Goal: Find specific page/section: Find specific page/section

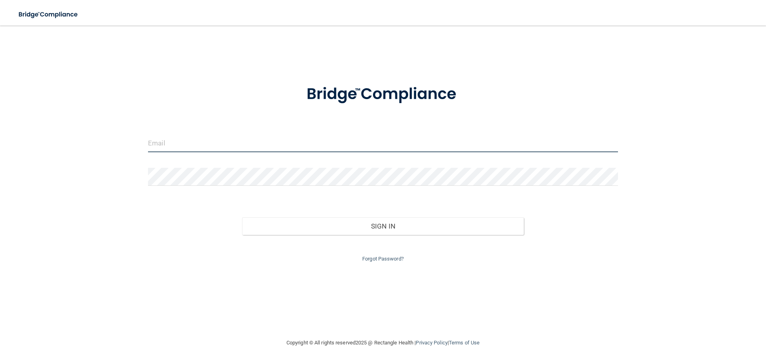
click at [191, 144] on input "email" at bounding box center [383, 143] width 470 height 18
type input "[EMAIL_ADDRESS][DOMAIN_NAME]"
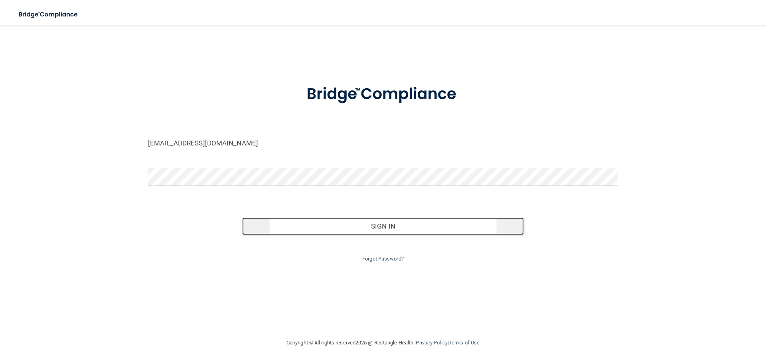
click at [376, 227] on button "Sign In" at bounding box center [383, 226] width 282 height 18
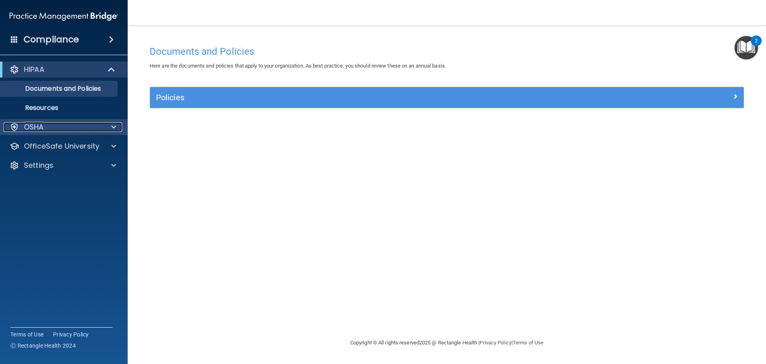
click at [115, 128] on span at bounding box center [113, 127] width 5 height 10
click at [46, 124] on div "OSHA" at bounding box center [53, 127] width 99 height 10
click at [30, 126] on p "OSHA" at bounding box center [34, 127] width 20 height 10
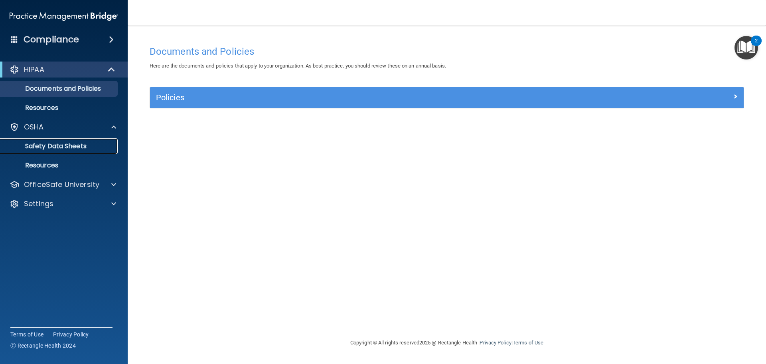
click at [34, 147] on p "Safety Data Sheets" at bounding box center [59, 146] width 109 height 8
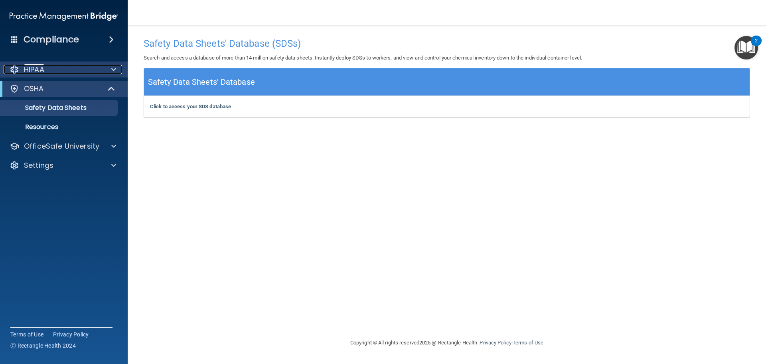
click at [115, 69] on span at bounding box center [113, 70] width 5 height 10
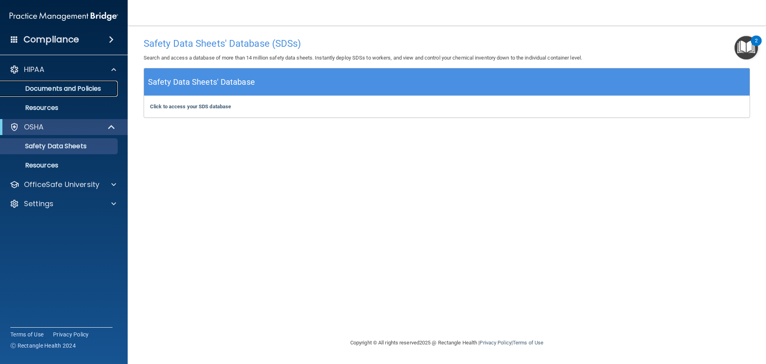
click at [63, 89] on p "Documents and Policies" at bounding box center [59, 89] width 109 height 8
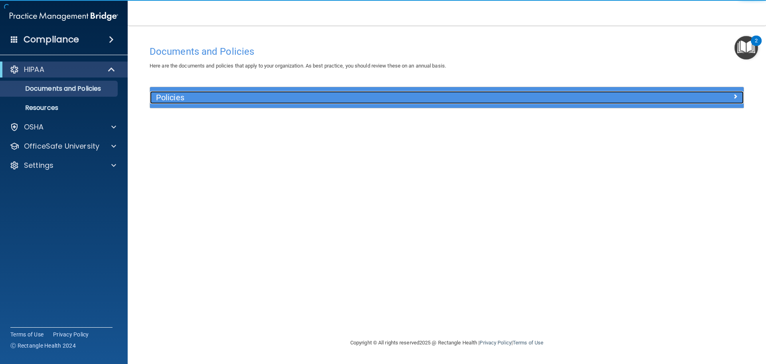
click at [205, 101] on h5 "Policies" at bounding box center [372, 97] width 433 height 9
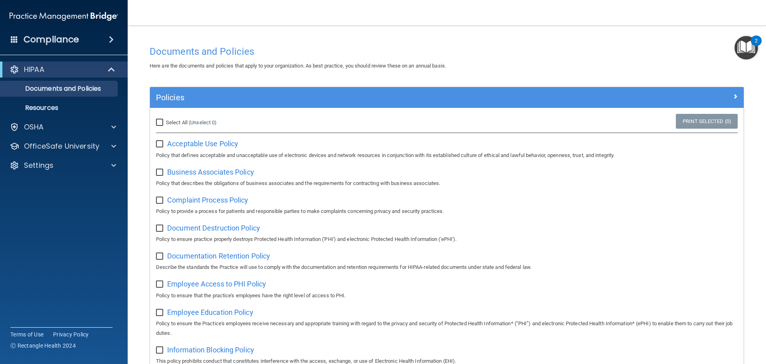
click at [109, 39] on span at bounding box center [111, 40] width 5 height 10
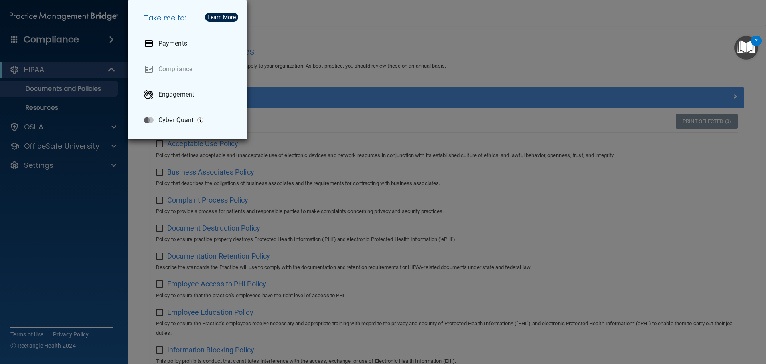
click at [105, 42] on div "Take me to: Payments Compliance Engagement Cyber Quant" at bounding box center [383, 182] width 766 height 364
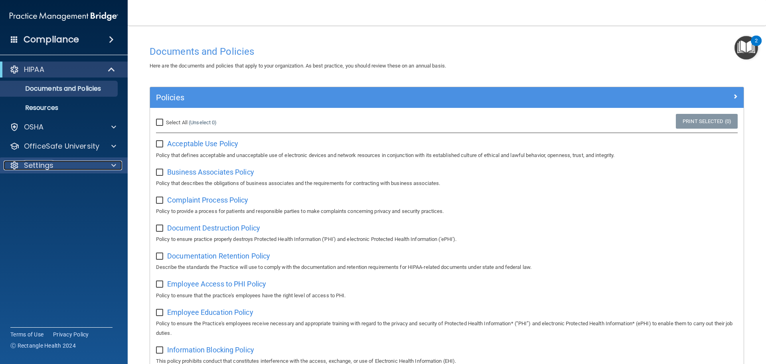
click at [115, 165] on span at bounding box center [113, 165] width 5 height 10
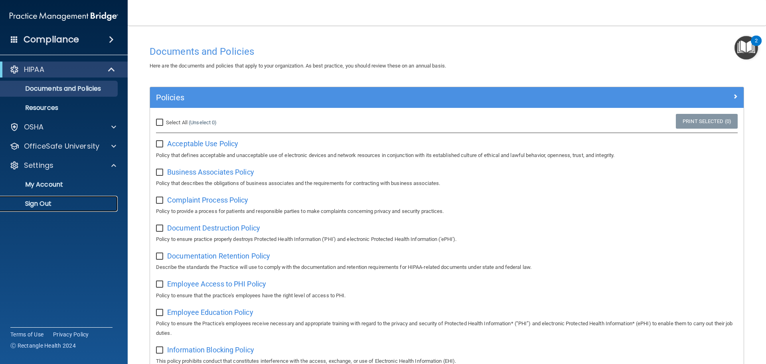
click at [57, 200] on p "Sign Out" at bounding box center [59, 204] width 109 height 8
